Goal: Task Accomplishment & Management: Complete application form

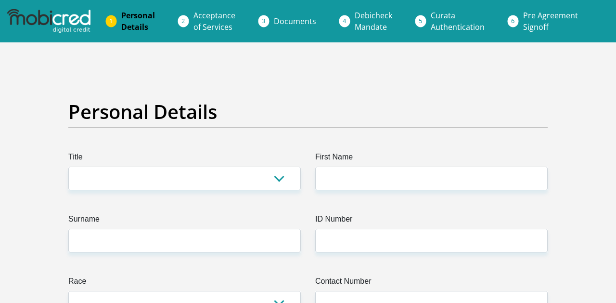
select select "Ms"
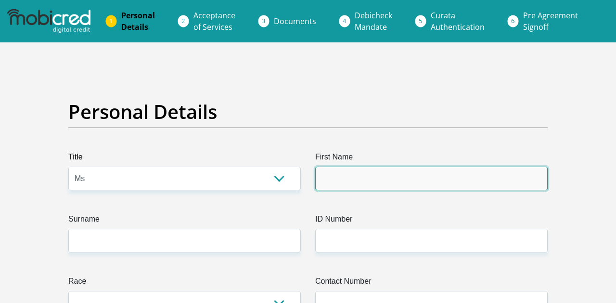
click at [322, 175] on input "First Name" at bounding box center [431, 179] width 232 height 24
type input "InnocentiaIlorna"
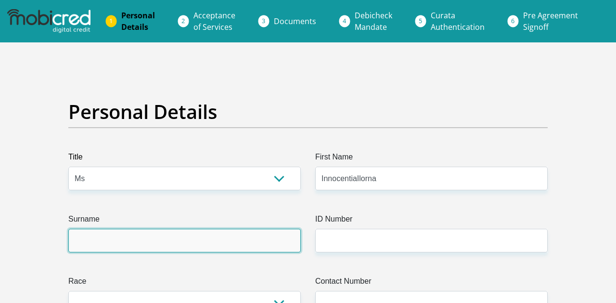
type input "DuToit"
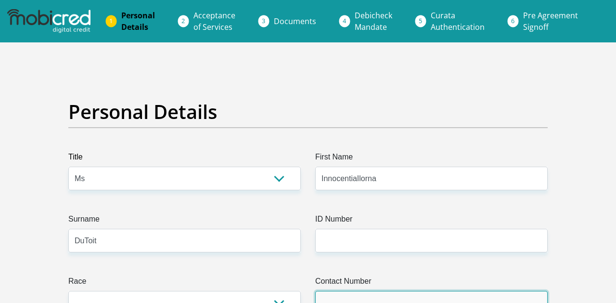
type input "0843863449"
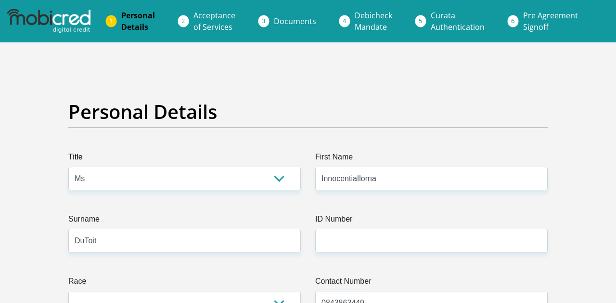
select select "ZAF"
type input "[STREET_ADDRESS][PERSON_NAME]"
type input "[PERSON_NAME][GEOGRAPHIC_DATA]"
type input "Roodepoort"
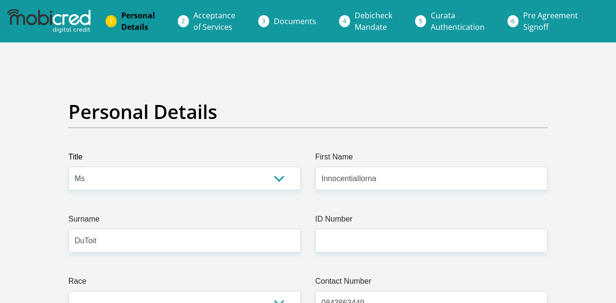
type input "Roodepoort"
type input "1724"
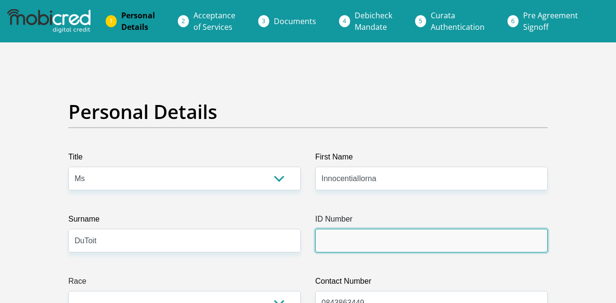
click at [359, 242] on input "ID Number" at bounding box center [431, 241] width 232 height 24
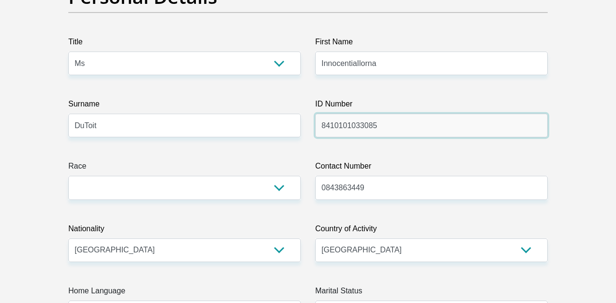
scroll to position [116, 0]
type input "8410101033085"
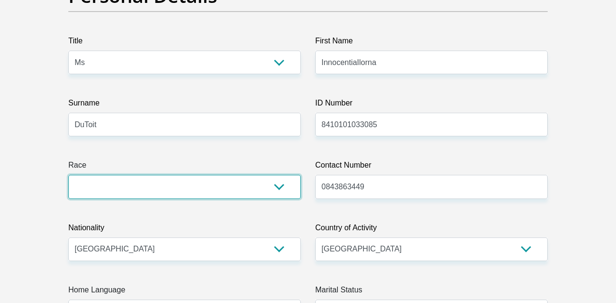
click at [284, 186] on select "Black Coloured Indian White Other" at bounding box center [184, 187] width 232 height 24
select select "1"
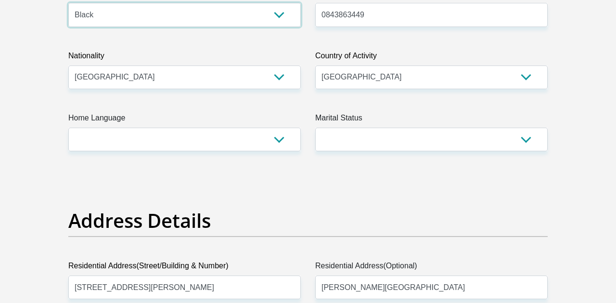
scroll to position [290, 0]
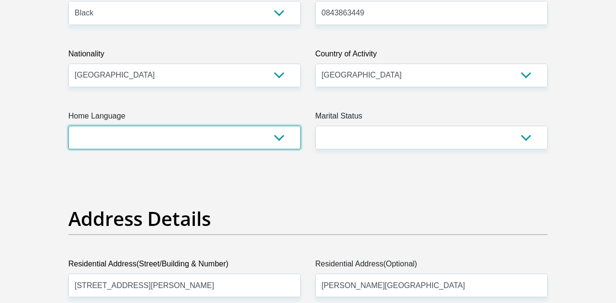
click at [278, 133] on select "Afrikaans English Sepedi South Ndebele Southern Sotho Swati Tsonga Tswana Venda…" at bounding box center [184, 138] width 232 height 24
select select "eng"
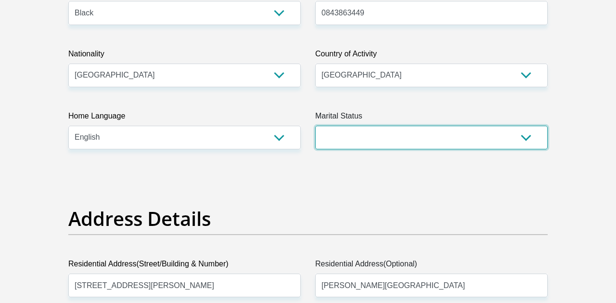
click at [387, 138] on select "Married ANC Single Divorced Widowed Married COP or Customary Law" at bounding box center [431, 138] width 232 height 24
select select "2"
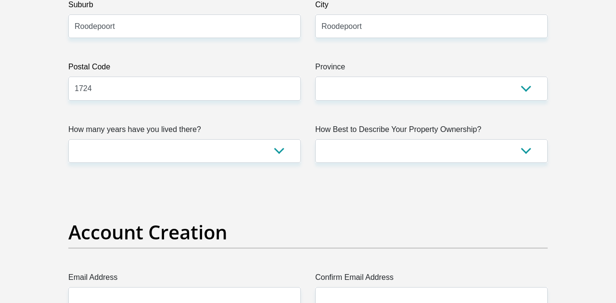
scroll to position [616, 0]
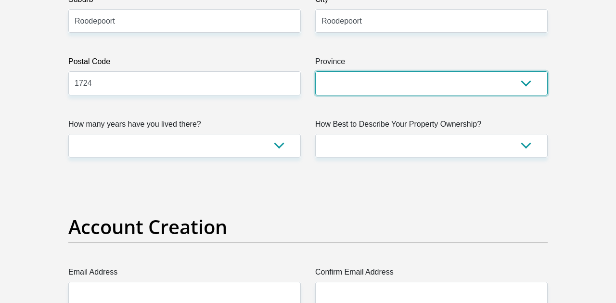
click at [381, 83] on select "Eastern Cape Free State [GEOGRAPHIC_DATA] [GEOGRAPHIC_DATA][DATE] [GEOGRAPHIC_D…" at bounding box center [431, 83] width 232 height 24
select select "Gauteng"
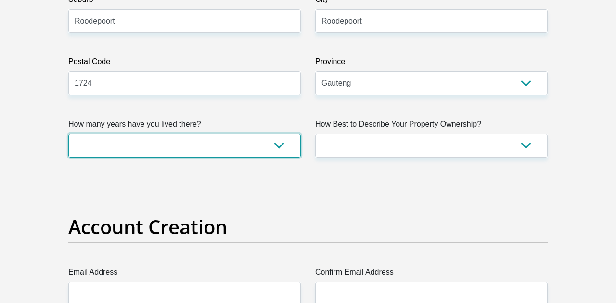
click at [279, 147] on select "less than 1 year 1-3 years 3-5 years 5+ years" at bounding box center [184, 146] width 232 height 24
select select "5"
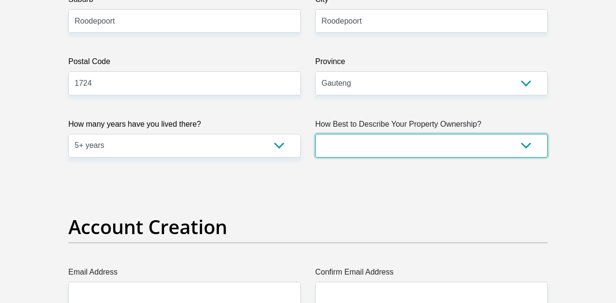
click at [373, 148] on select "Owned Rented Family Owned Company Dwelling" at bounding box center [431, 146] width 232 height 24
select select "parents"
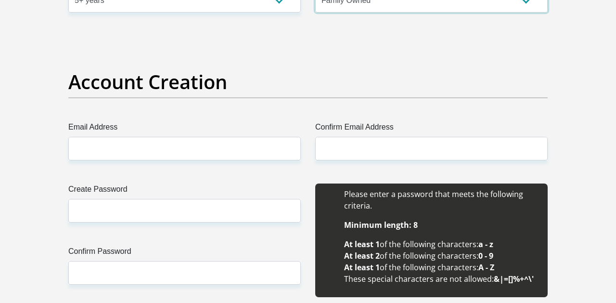
scroll to position [765, 0]
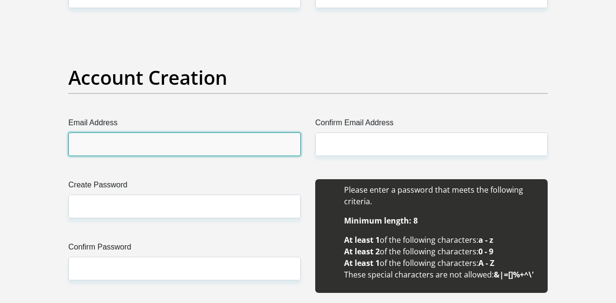
click at [261, 137] on input "Email Address" at bounding box center [184, 144] width 232 height 24
type input "[EMAIL_ADDRESS][DOMAIN_NAME]"
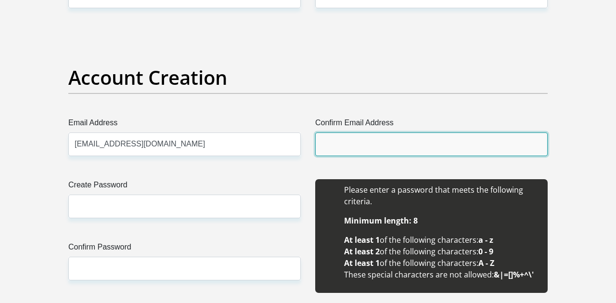
type input "[EMAIL_ADDRESS][DOMAIN_NAME]"
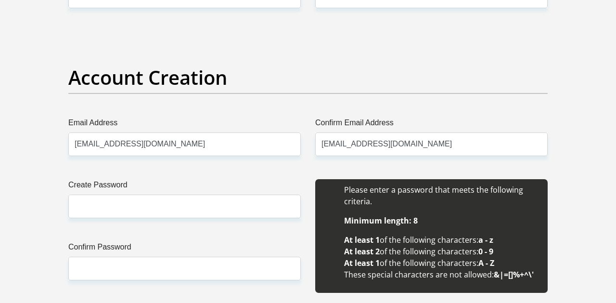
type input "[PERSON_NAME]"
type input "Du Toit"
type input "0843863449"
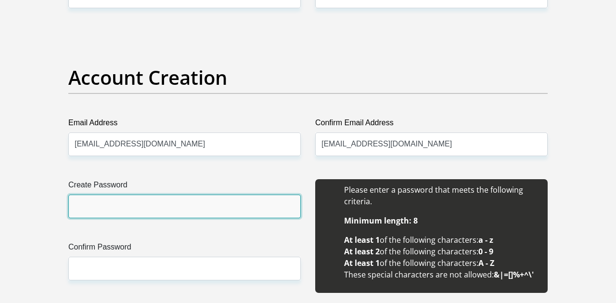
click at [190, 211] on input "Create Password" at bounding box center [184, 206] width 232 height 24
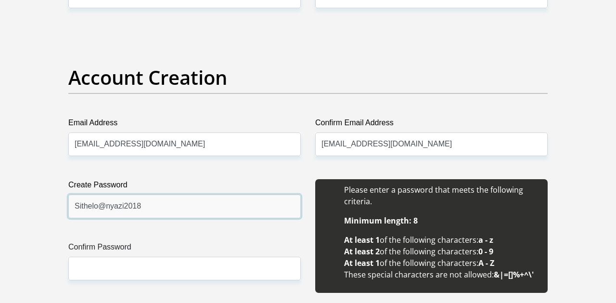
type input "Sithelo@nyazi2018"
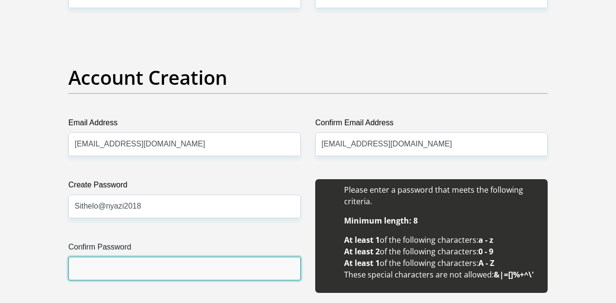
click at [146, 271] on input "Confirm Password" at bounding box center [184, 269] width 232 height 24
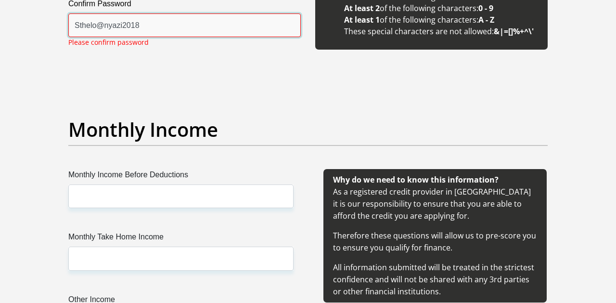
scroll to position [1009, 0]
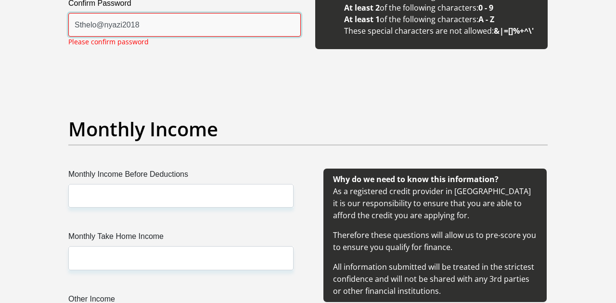
type input "Sthelo@nyazi2018"
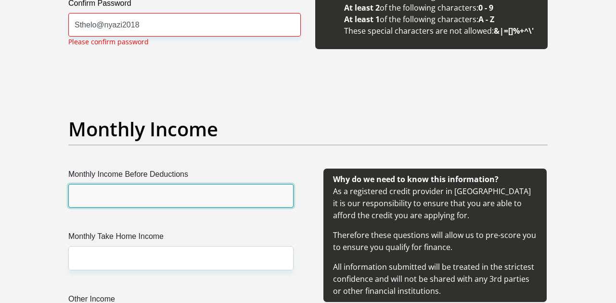
click at [162, 188] on input "Monthly Income Before Deductions" at bounding box center [180, 196] width 225 height 24
type input "9350"
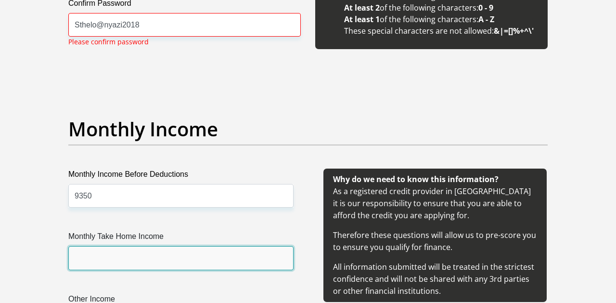
click at [128, 258] on input "Monthly Take Home Income" at bounding box center [180, 258] width 225 height 24
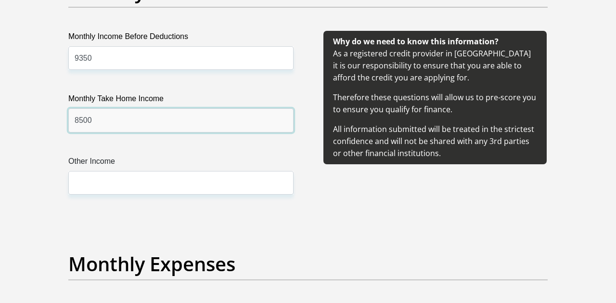
scroll to position [1148, 0]
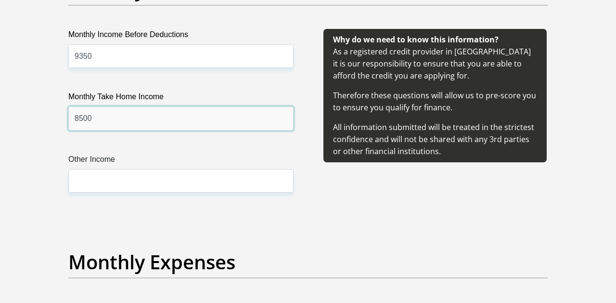
type input "8500"
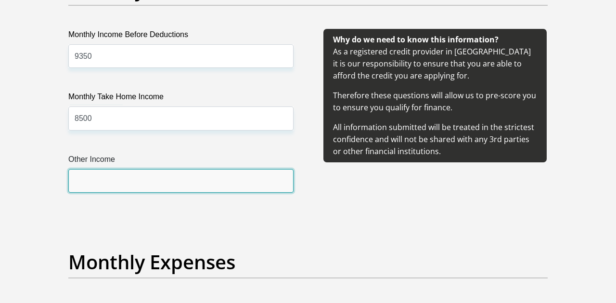
click at [125, 179] on input "Other Income" at bounding box center [180, 181] width 225 height 24
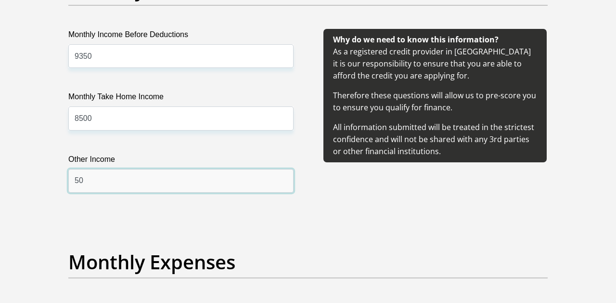
type input "5"
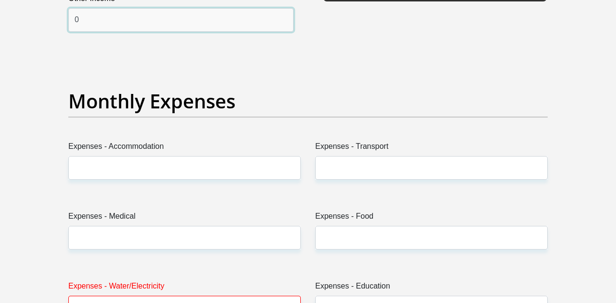
scroll to position [1310, 0]
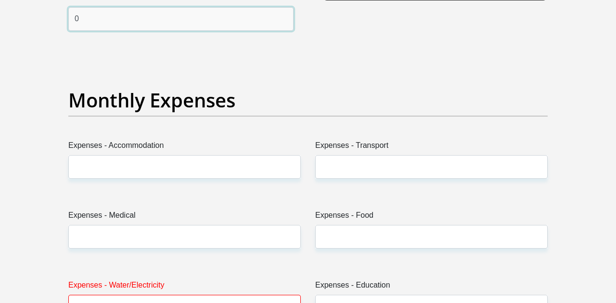
type input "0"
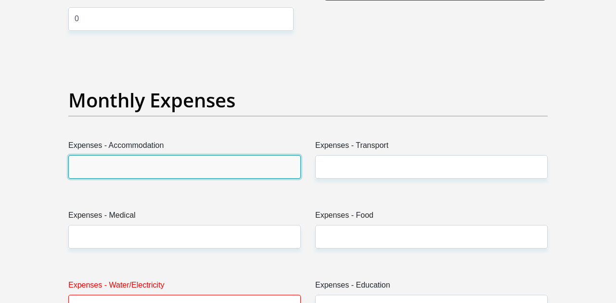
click at [161, 168] on input "Expenses - Accommodation" at bounding box center [184, 167] width 232 height 24
type input "0"
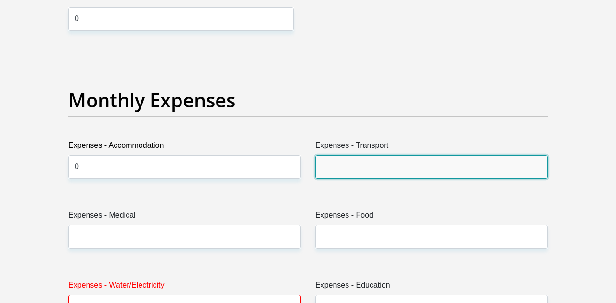
click at [348, 157] on input "Expenses - Transport" at bounding box center [431, 167] width 232 height 24
type input "1000"
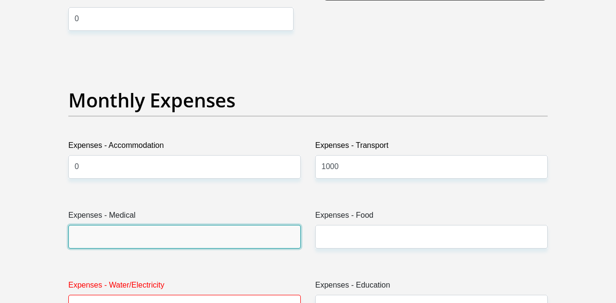
click at [262, 241] on input "Expenses - Medical" at bounding box center [184, 237] width 232 height 24
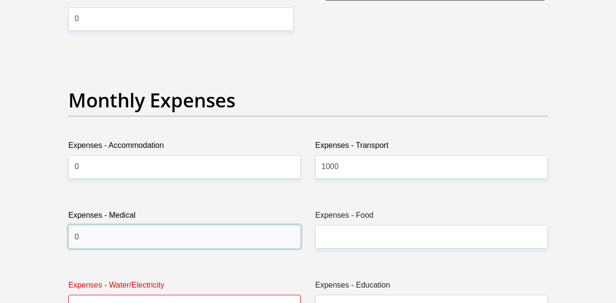
type input "0"
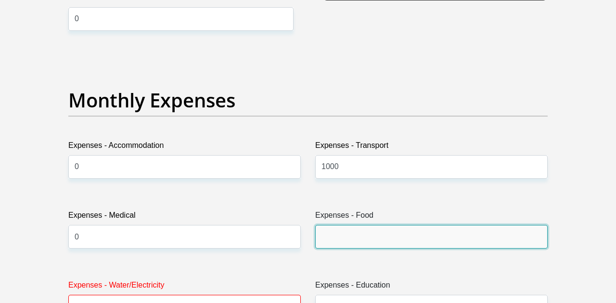
click at [396, 238] on input "Expenses - Food" at bounding box center [431, 237] width 232 height 24
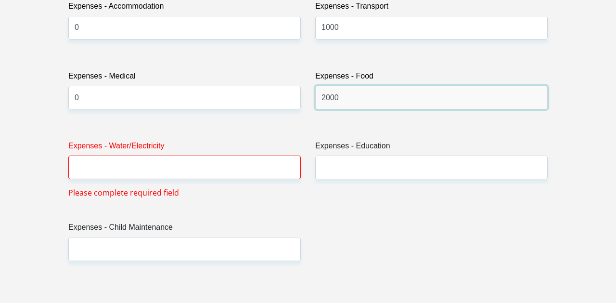
scroll to position [1451, 0]
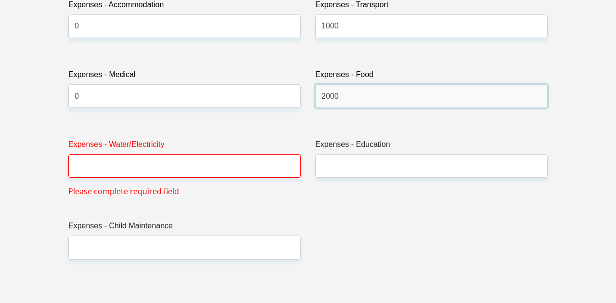
type input "2000"
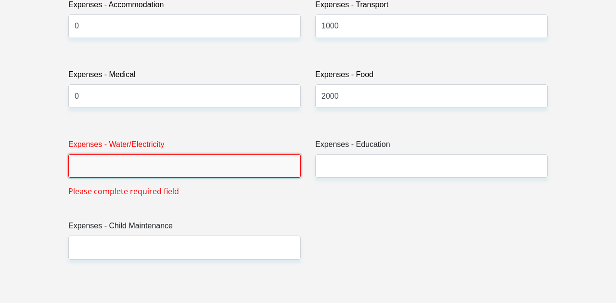
click at [225, 168] on input "Expenses - Water/Electricity" at bounding box center [184, 166] width 232 height 24
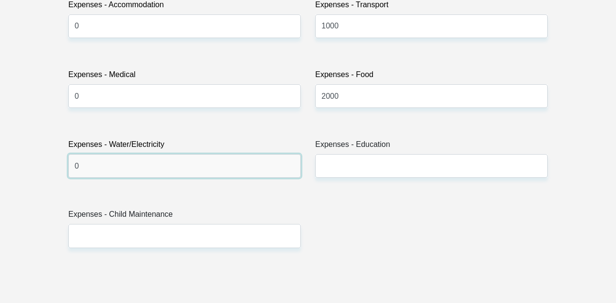
type input "0"
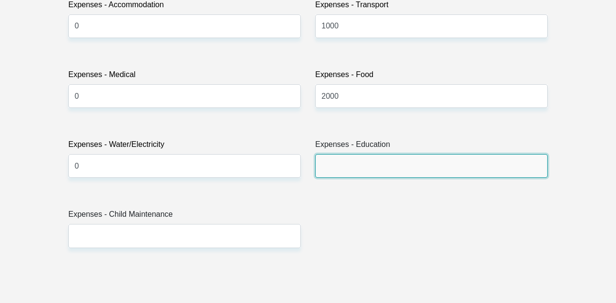
click at [373, 168] on input "Expenses - Education" at bounding box center [431, 166] width 232 height 24
type input "600"
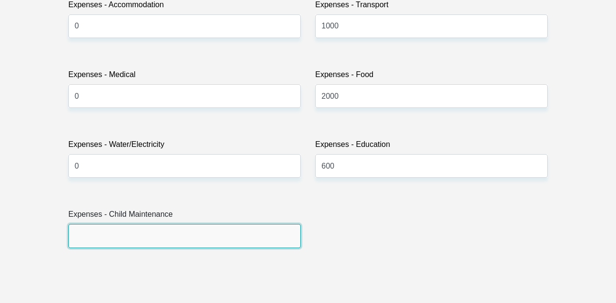
click at [227, 241] on input "Expenses - Child Maintenance" at bounding box center [184, 236] width 232 height 24
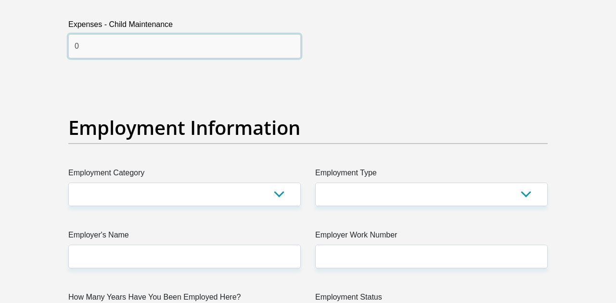
scroll to position [1643, 0]
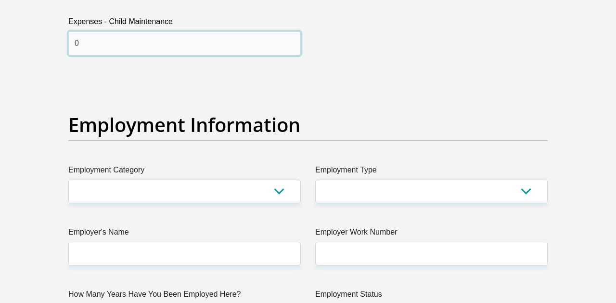
type input "0"
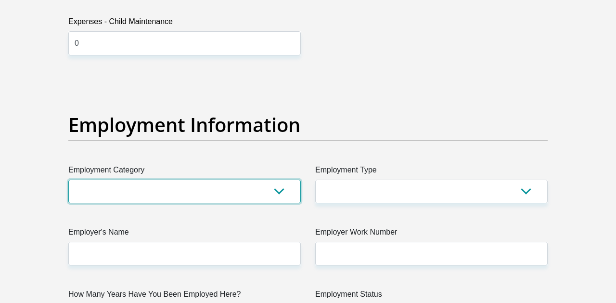
click at [221, 189] on select "AGRICULTURE ALCOHOL & TOBACCO CONSTRUCTION MATERIALS METALLURGY EQUIPMENT FOR R…" at bounding box center [184, 192] width 232 height 24
select select "17"
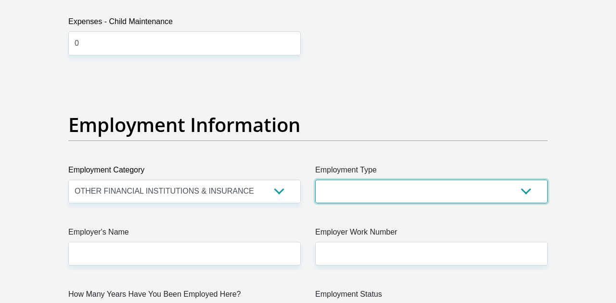
click at [360, 193] on select "College/Lecturer Craft Seller Creative Driver Executive Farmer Forces - Non Com…" at bounding box center [431, 192] width 232 height 24
select select "Office Staff/Clerk"
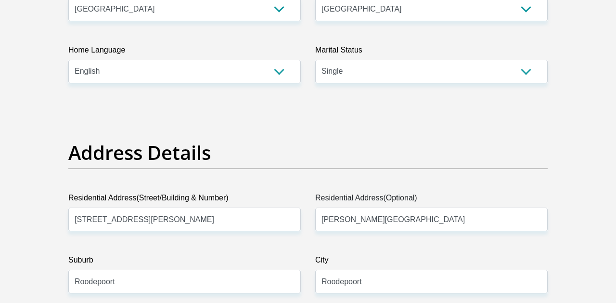
scroll to position [341, 0]
